Goal: Task Accomplishment & Management: Use online tool/utility

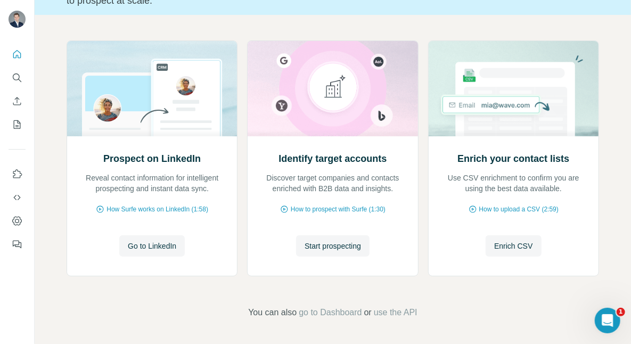
scroll to position [58, 0]
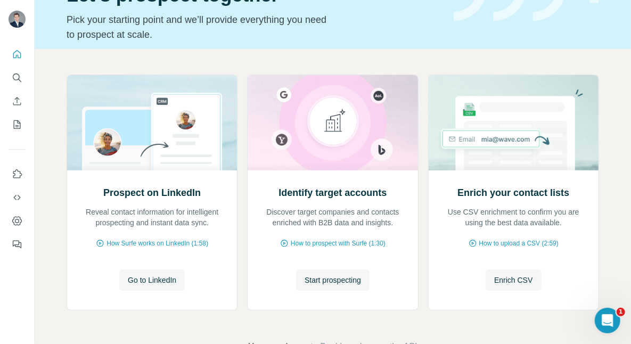
click at [133, 283] on span "Go to LinkedIn" at bounding box center [152, 280] width 48 height 11
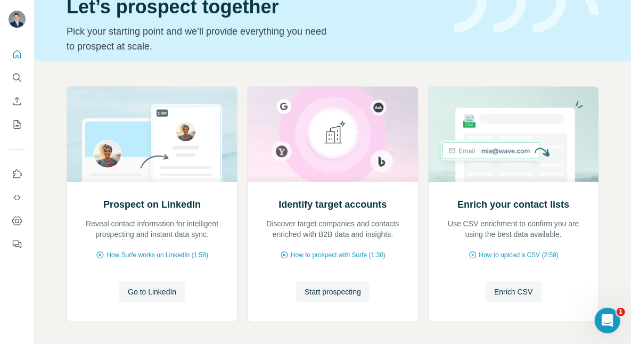
scroll to position [43, 0]
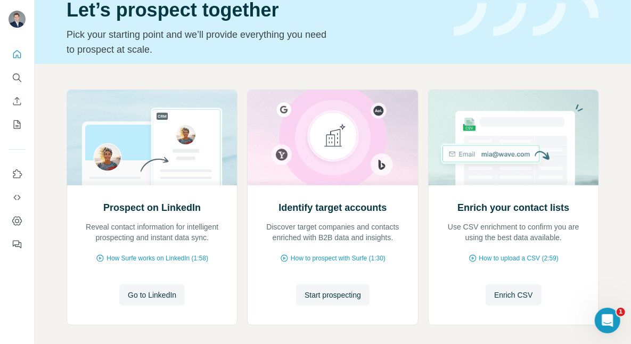
click at [315, 292] on span "Start prospecting" at bounding box center [333, 295] width 56 height 11
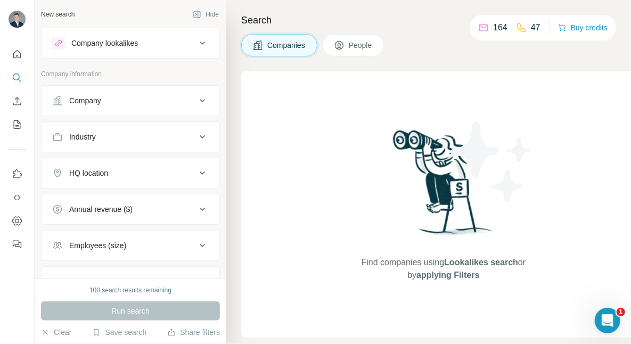
click at [189, 93] on button "Company" at bounding box center [131, 101] width 178 height 26
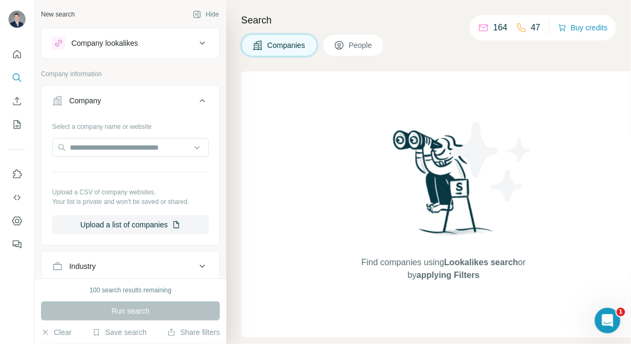
click at [189, 93] on button "Company" at bounding box center [131, 103] width 178 height 30
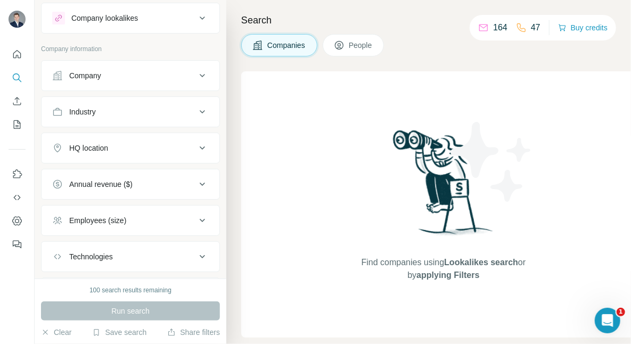
scroll to position [53, 0]
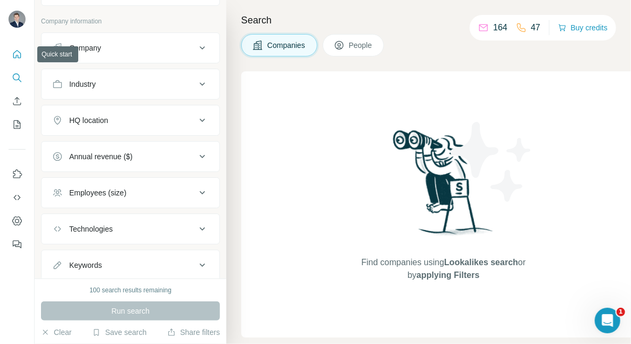
click at [15, 55] on icon "Quick start" at bounding box center [17, 54] width 11 height 11
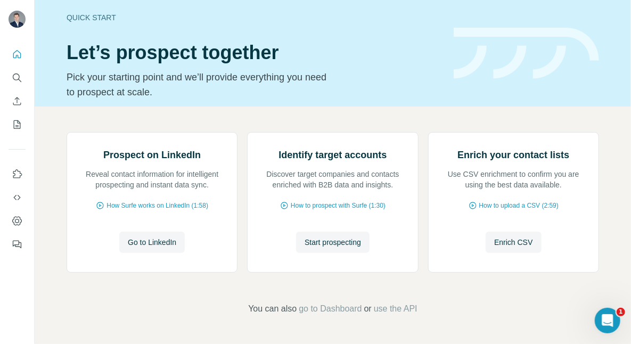
scroll to position [35, 0]
